Goal: Information Seeking & Learning: Learn about a topic

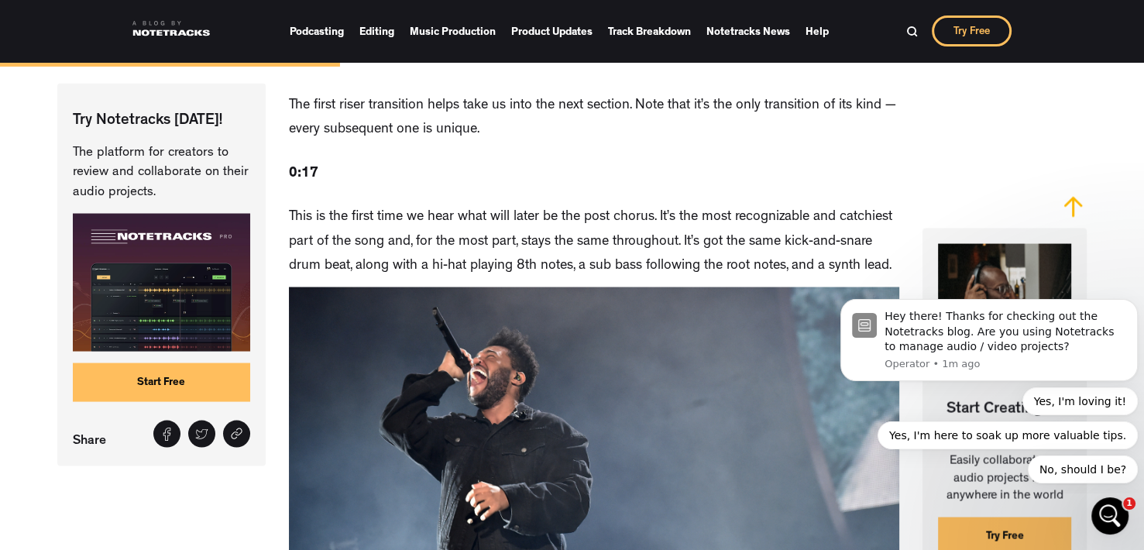
scroll to position [2862, 0]
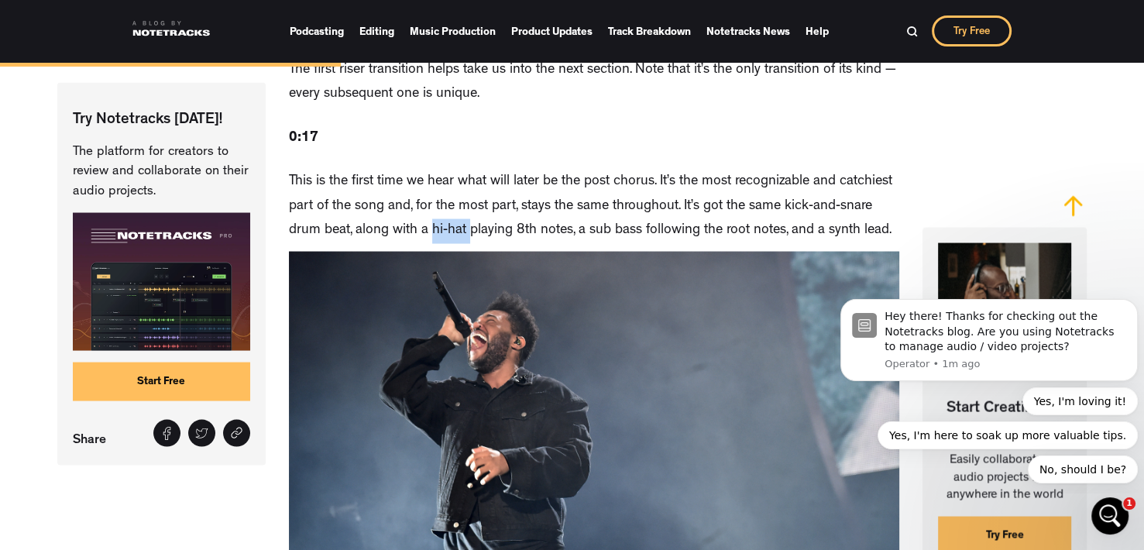
drag, startPoint x: 396, startPoint y: 190, endPoint x: 431, endPoint y: 193, distance: 35.0
click at [431, 193] on p "This is the first time we hear what will later be the post chorus. It’s the mos…" at bounding box center [594, 207] width 611 height 74
drag, startPoint x: 431, startPoint y: 193, endPoint x: 418, endPoint y: 191, distance: 13.4
click at [418, 191] on p "This is the first time we hear what will later be the post chorus. It’s the mos…" at bounding box center [594, 207] width 611 height 74
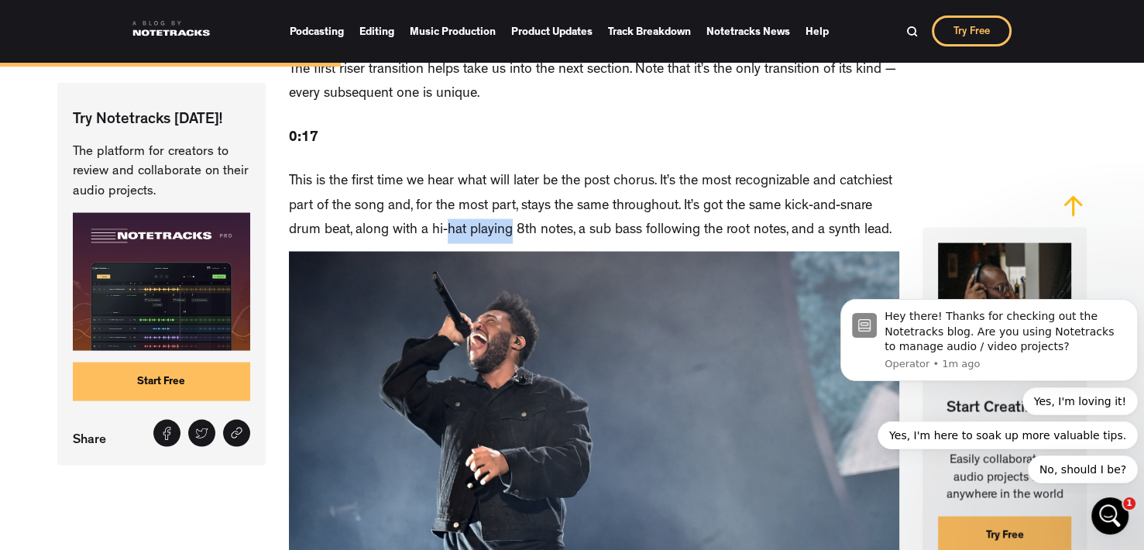
click at [416, 191] on p "This is the first time we hear what will later be the post chorus. It’s the mos…" at bounding box center [594, 207] width 611 height 74
click at [387, 184] on p "This is the first time we hear what will later be the post chorus. It’s the mos…" at bounding box center [594, 207] width 611 height 74
drag, startPoint x: 394, startPoint y: 185, endPoint x: 426, endPoint y: 192, distance: 32.5
click at [426, 192] on p "This is the first time we hear what will later be the post chorus. It’s the mos…" at bounding box center [594, 207] width 611 height 74
copy p "hi-hat"
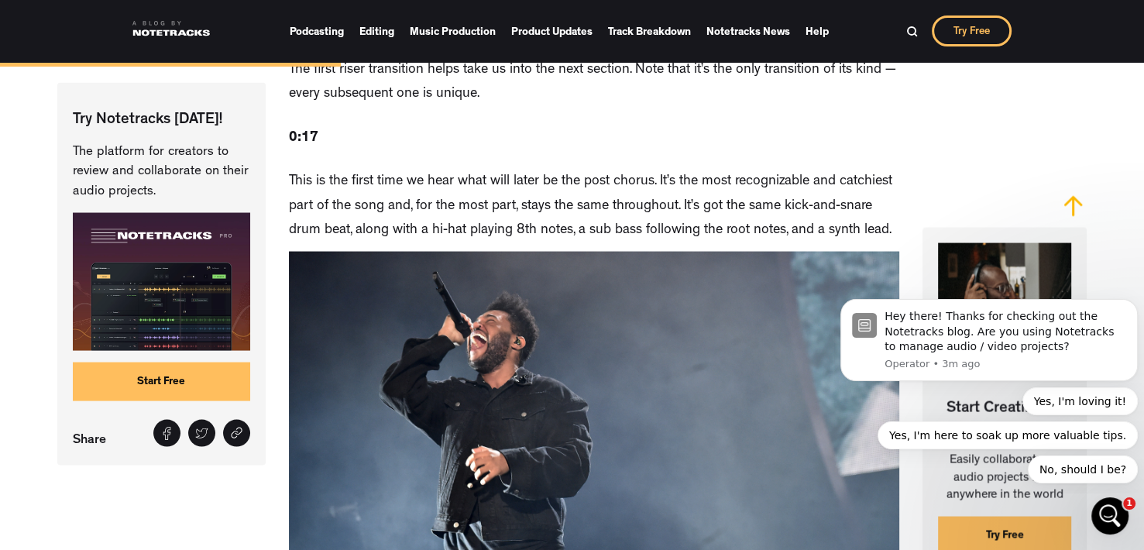
click at [579, 170] on p "This is the first time we hear what will later be the post chorus. It’s the mos…" at bounding box center [594, 207] width 611 height 74
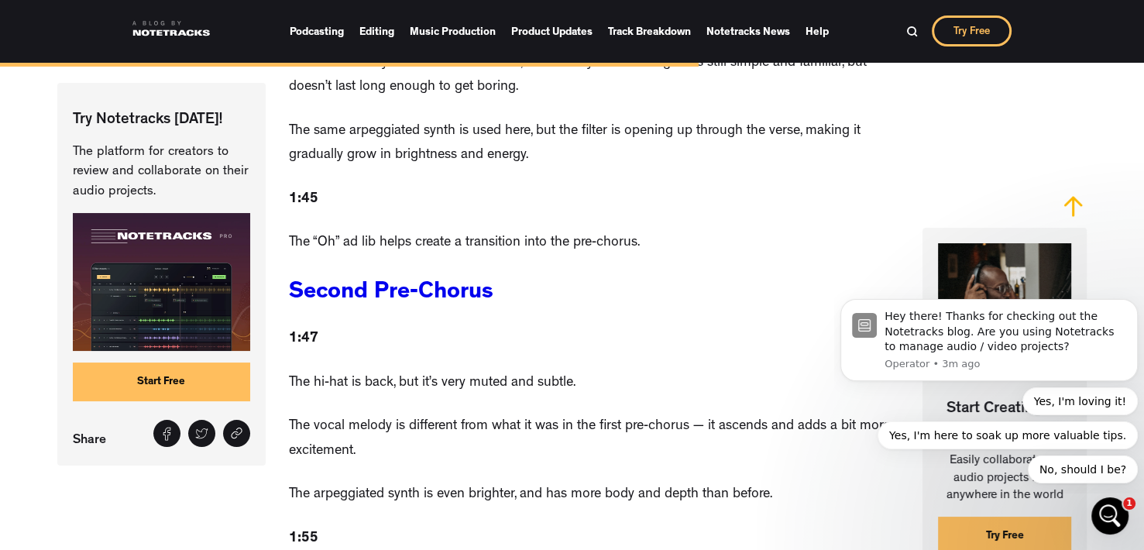
scroll to position [5883, 0]
